Goal: Transaction & Acquisition: Purchase product/service

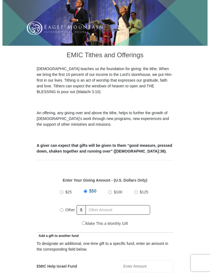
scroll to position [145, 0]
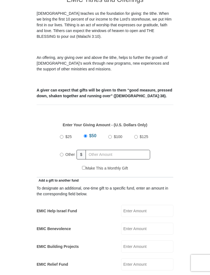
click at [64, 148] on label "Other" at bounding box center [70, 154] width 13 height 12
click at [64, 153] on input "Other" at bounding box center [62, 155] width 4 height 4
radio input "true"
click at [64, 149] on label "Other" at bounding box center [72, 155] width 16 height 14
click at [64, 152] on input "Other" at bounding box center [62, 154] width 4 height 4
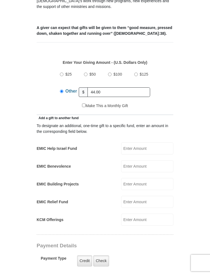
scroll to position [208, 0]
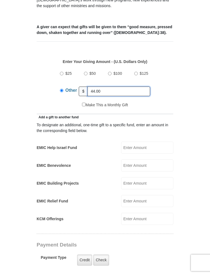
type input "44.00"
click at [150, 142] on input "EMIC Help Israel Fund" at bounding box center [147, 148] width 52 height 12
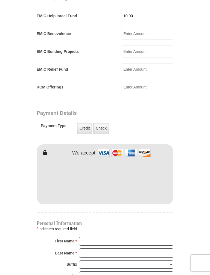
scroll to position [344, 0]
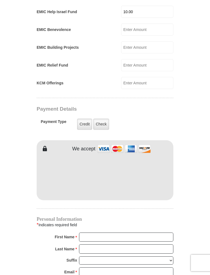
type input "10.00"
click at [104, 119] on label "Check" at bounding box center [101, 124] width 16 height 11
click at [0, 0] on input "Check" at bounding box center [0, 0] width 0 height 0
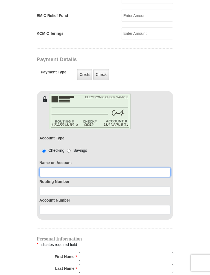
click at [44, 168] on input at bounding box center [104, 172] width 131 height 9
type input "[PERSON_NAME][GEOGRAPHIC_DATA][PERSON_NAME]"
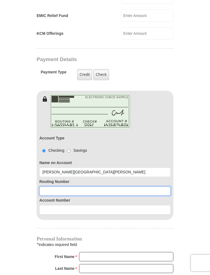
click at [48, 186] on input at bounding box center [104, 190] width 131 height 9
type input "111000025"
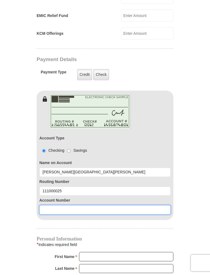
click at [50, 205] on input at bounding box center [104, 209] width 131 height 9
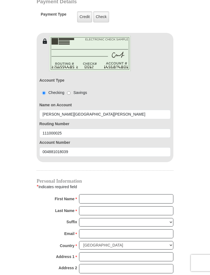
scroll to position [454, 0]
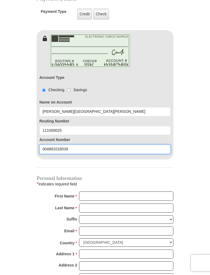
type input "004881018039"
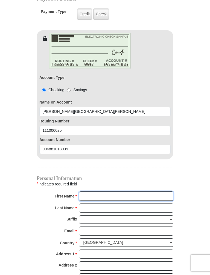
click at [89, 191] on input "First Name *" at bounding box center [126, 195] width 94 height 9
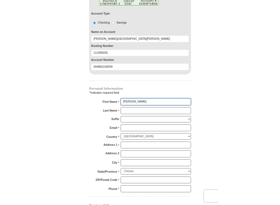
scroll to position [514, 0]
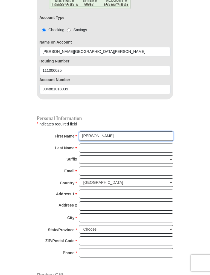
type input "[PERSON_NAME]"
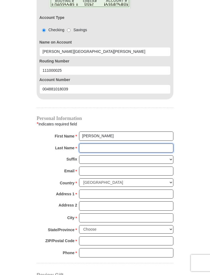
click at [92, 143] on input "Last Name *" at bounding box center [126, 147] width 94 height 9
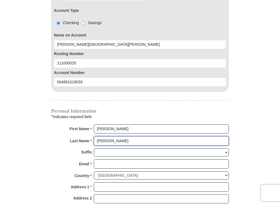
type input "[PERSON_NAME]"
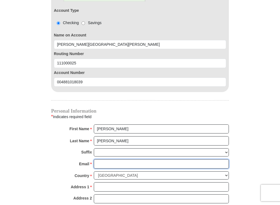
click at [111, 165] on input "Email *" at bounding box center [161, 163] width 135 height 9
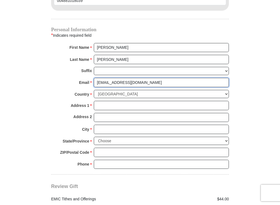
scroll to position [596, 0]
type input "[EMAIL_ADDRESS][DOMAIN_NAME]"
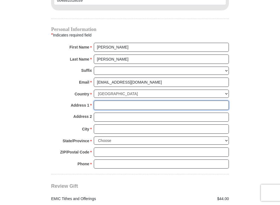
click at [105, 103] on input "Address 1 *" at bounding box center [161, 105] width 135 height 9
type input "[STREET_ADDRESS]"
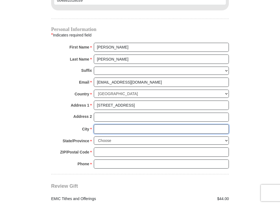
click at [108, 126] on input "City *" at bounding box center [161, 128] width 135 height 9
type input "Midland"
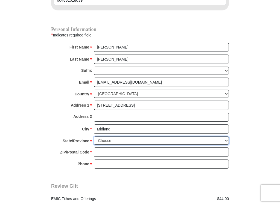
click at [210, 137] on select "Choose [US_STATE] [US_STATE] [US_STATE] [US_STATE] [US_STATE] Armed Forces Amer…" at bounding box center [161, 140] width 135 height 8
select select "[GEOGRAPHIC_DATA]"
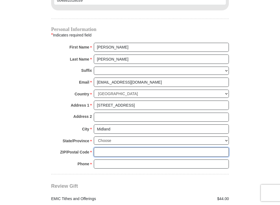
click at [105, 151] on input "ZIP/Postal Code *" at bounding box center [161, 151] width 135 height 9
type input "79705"
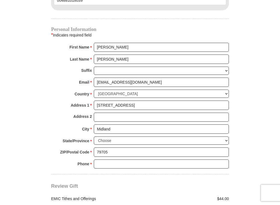
click at [114, 159] on input "Phone * *" at bounding box center [161, 163] width 135 height 9
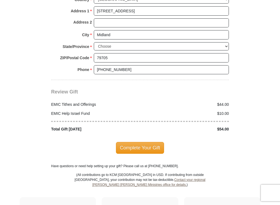
scroll to position [691, 0]
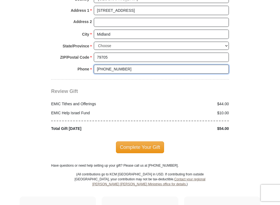
type input "[PHONE_NUMBER]"
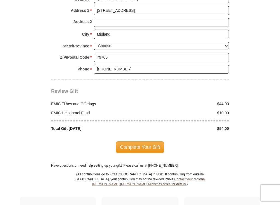
click at [151, 141] on span "Complete Your Gift" at bounding box center [140, 147] width 48 height 12
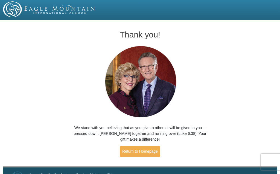
click at [151, 153] on link "Return to Homepage" at bounding box center [140, 151] width 41 height 11
